Goal: Register for event/course

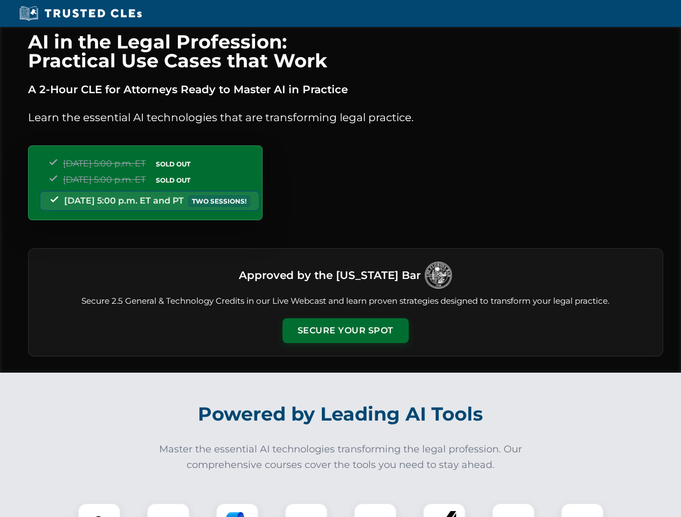
click at [345, 331] on button "Secure Your Spot" at bounding box center [345, 331] width 126 height 25
click at [99, 510] on img at bounding box center [99, 524] width 31 height 31
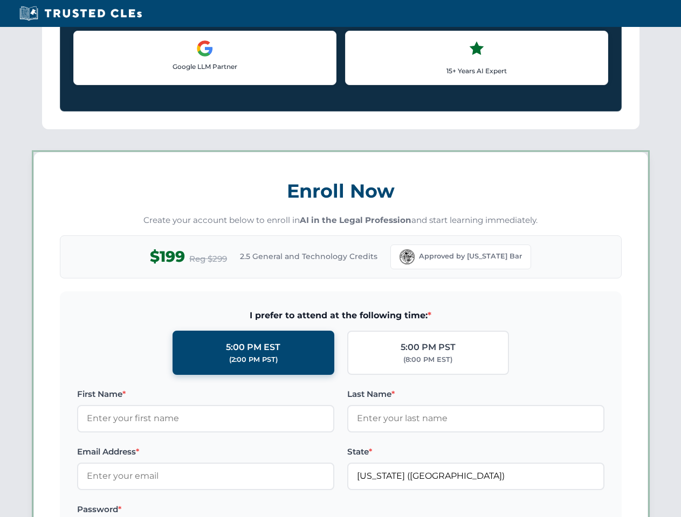
click at [306, 510] on label "Password *" at bounding box center [205, 509] width 257 height 13
